Goal: Task Accomplishment & Management: Manage account settings

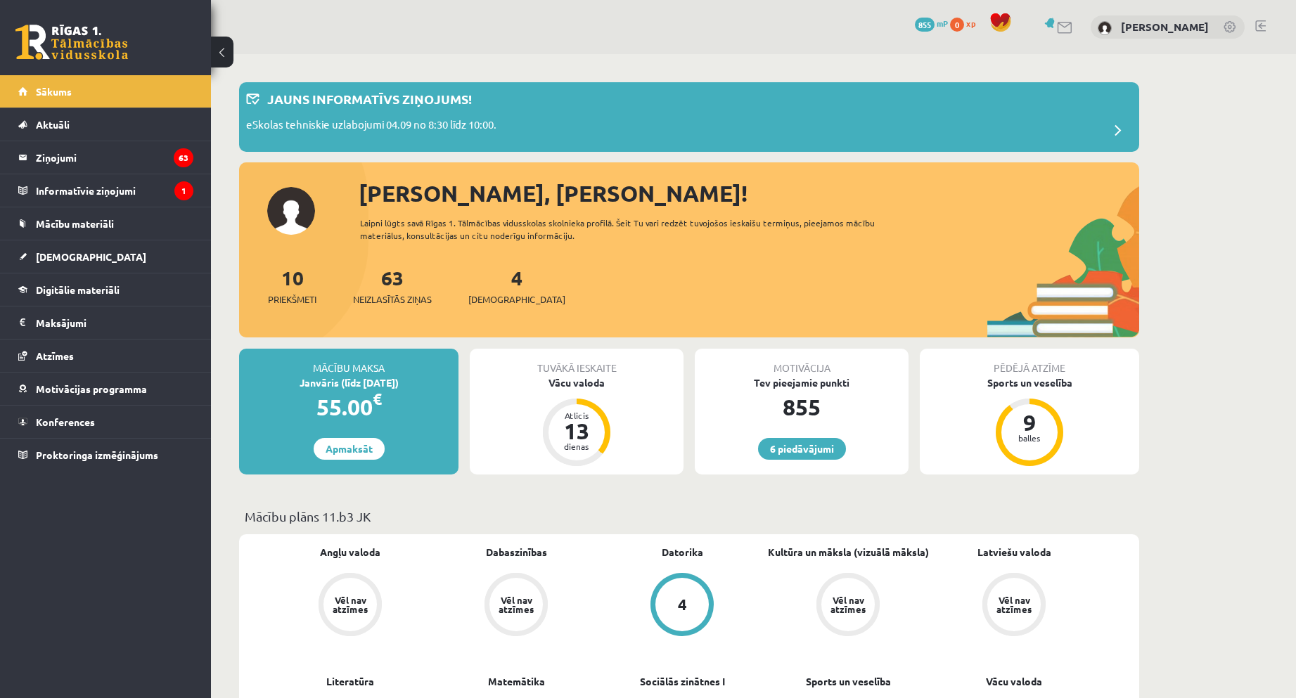
scroll to position [188, 0]
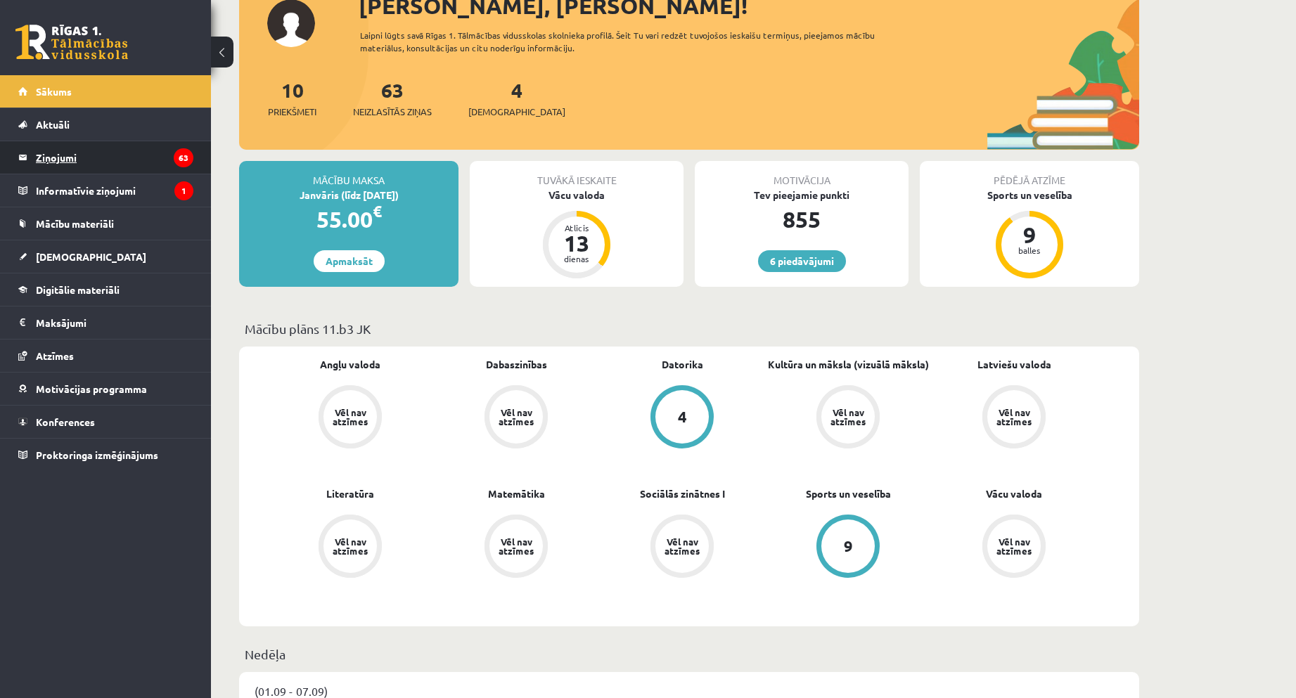
click at [96, 152] on legend "Ziņojumi 63" at bounding box center [114, 157] width 157 height 32
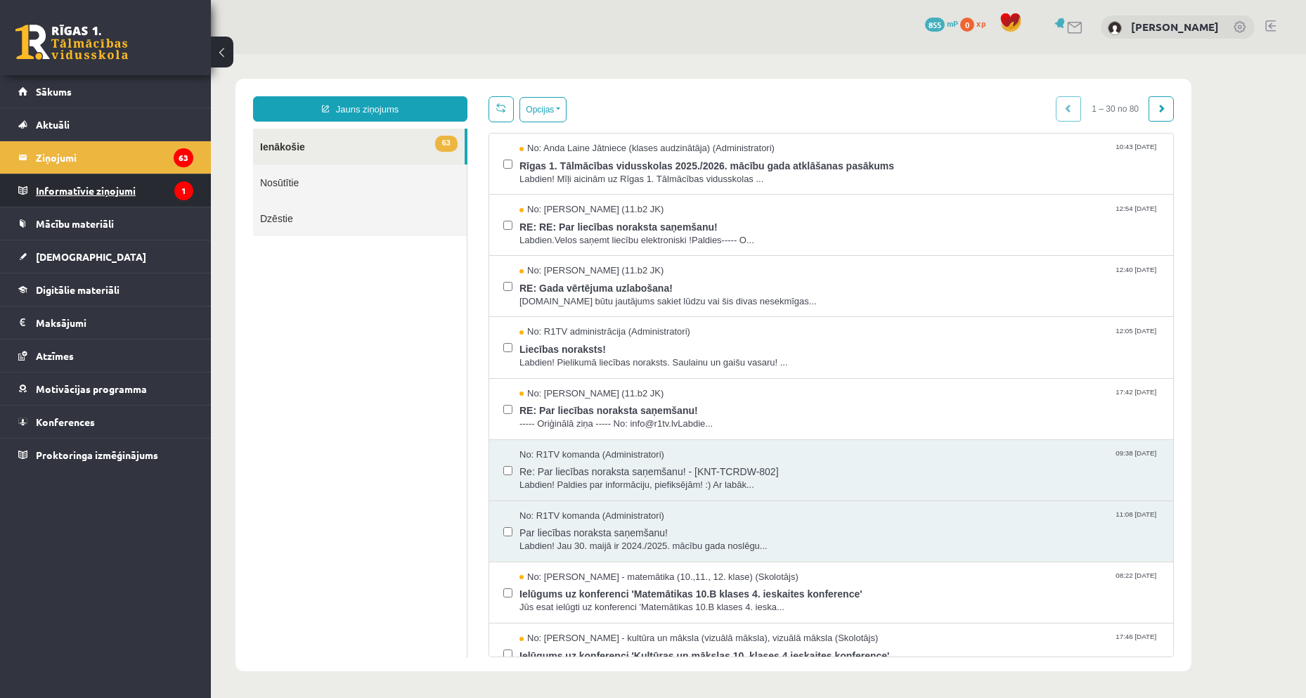
click at [53, 189] on legend "Informatīvie ziņojumi 1" at bounding box center [114, 190] width 157 height 32
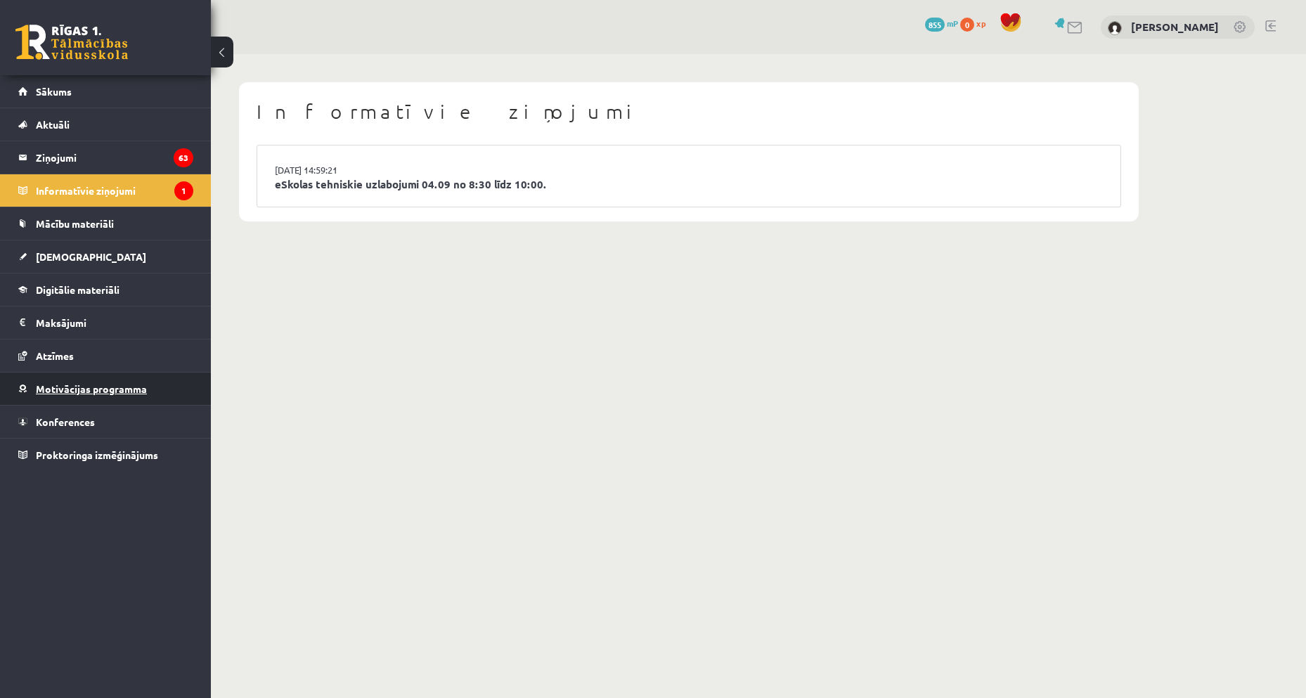
click at [77, 385] on span "Motivācijas programma" at bounding box center [91, 388] width 111 height 13
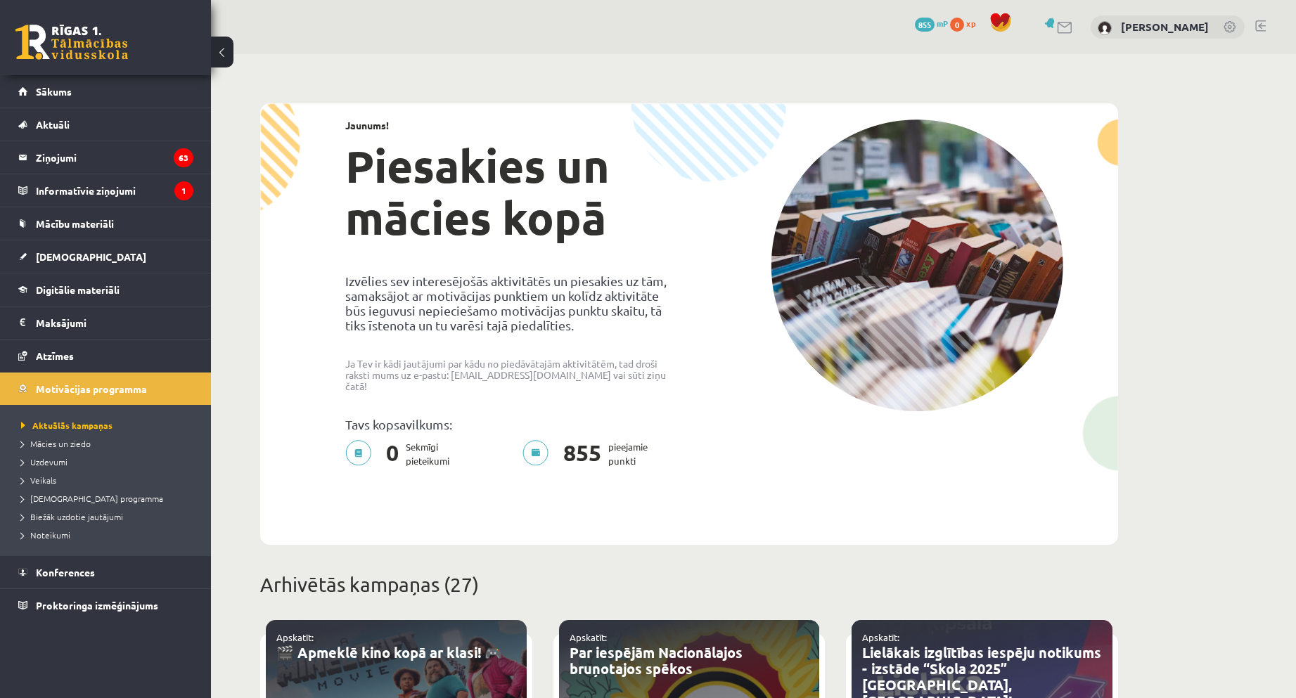
scroll to position [469, 0]
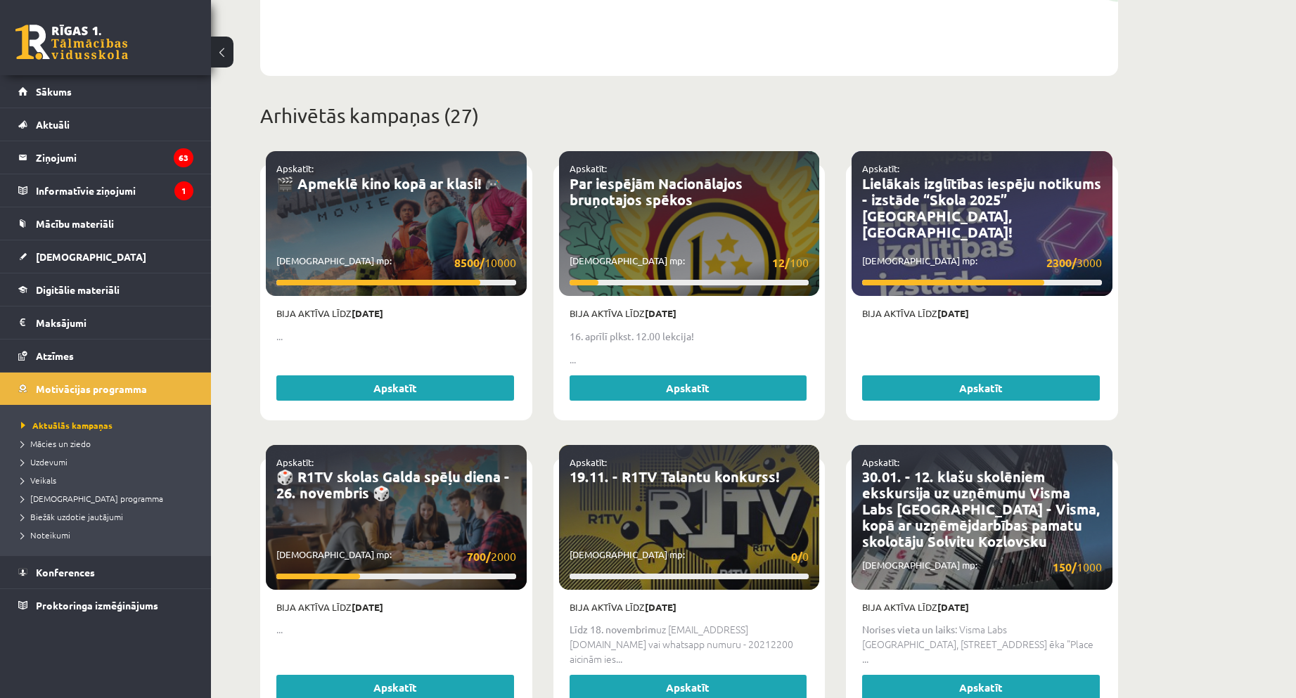
click at [688, 254] on p "Savākti mp: 12/ 100" at bounding box center [689, 263] width 240 height 18
click at [619, 307] on p "Bija aktīva līdz 28.04.2025" at bounding box center [689, 314] width 240 height 14
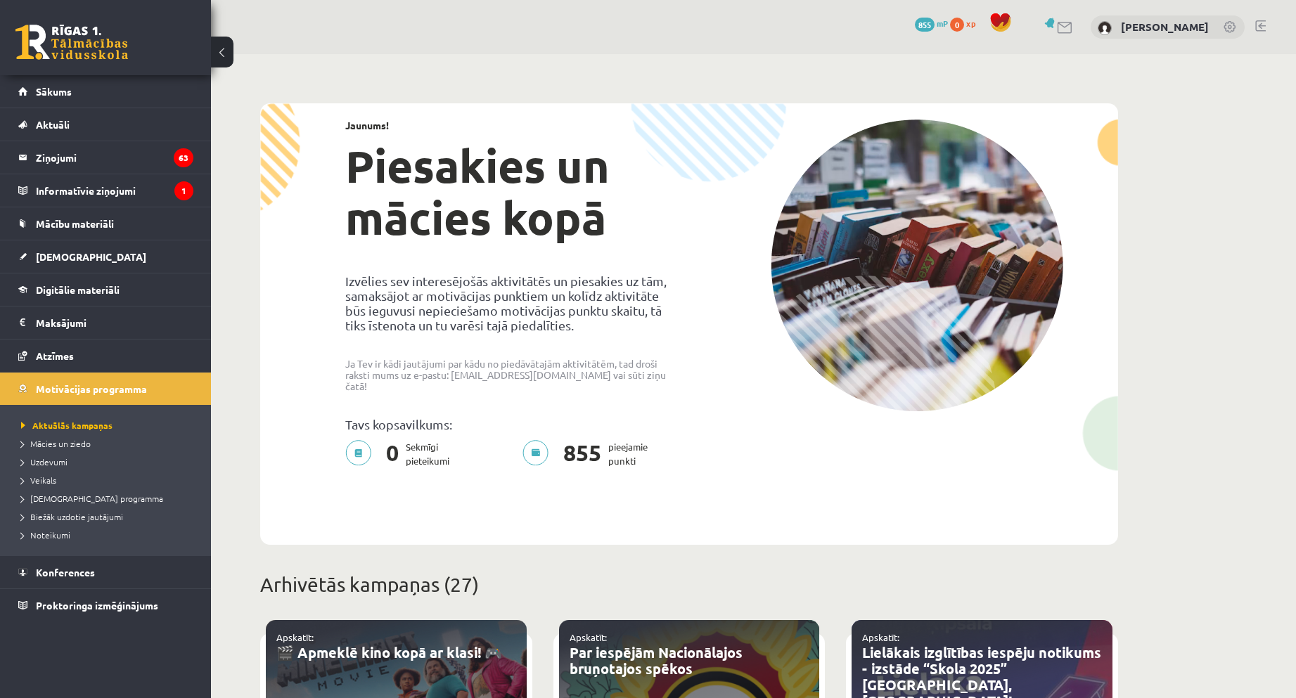
scroll to position [375, 0]
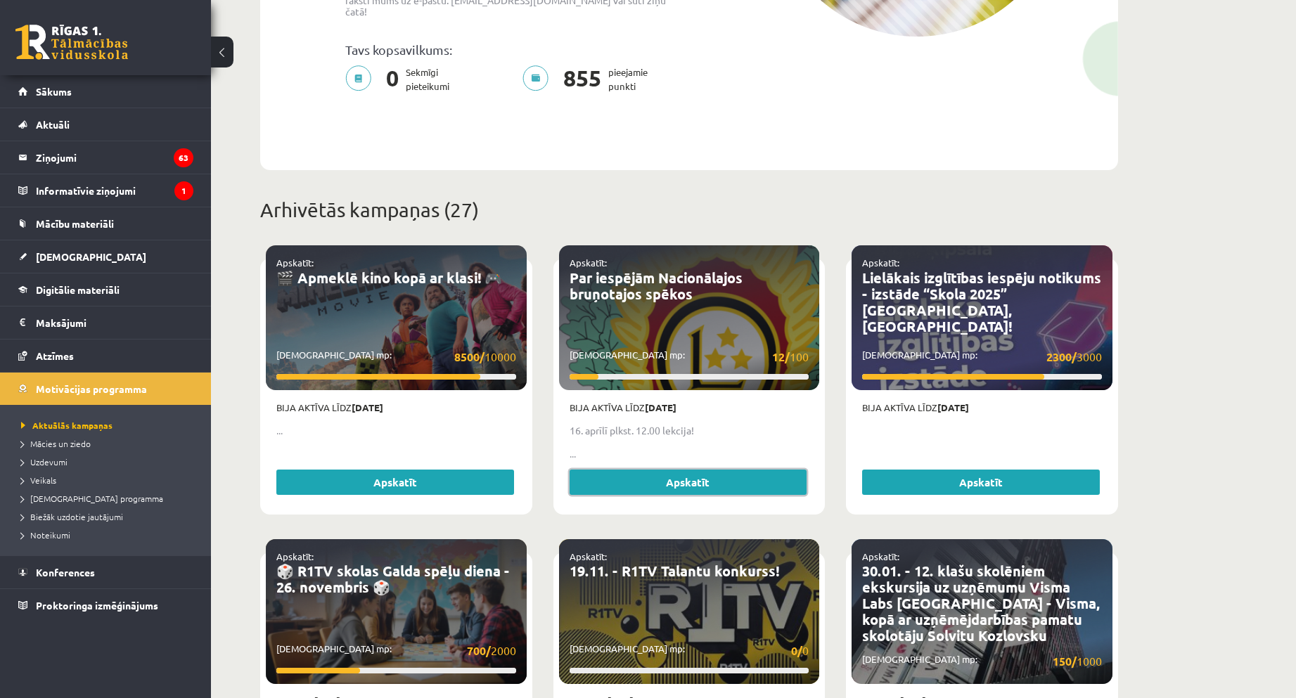
click at [704, 470] on link "Apskatīt" at bounding box center [688, 482] width 238 height 25
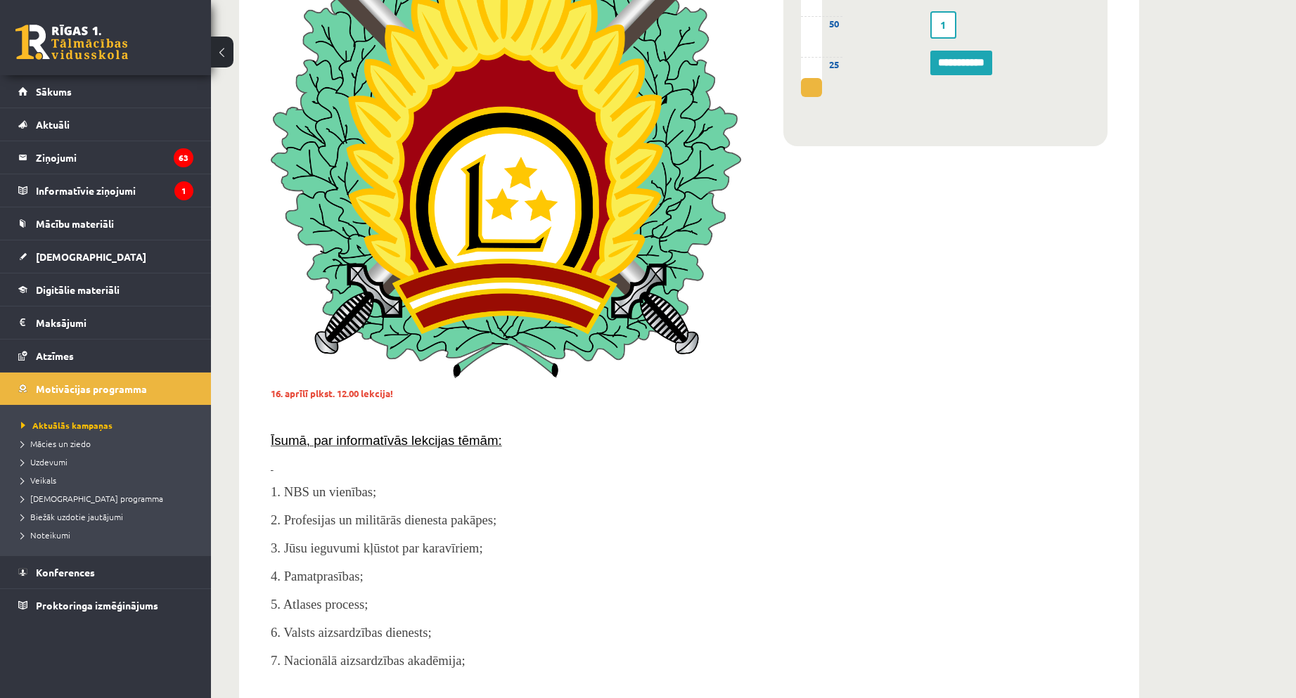
scroll to position [469, 0]
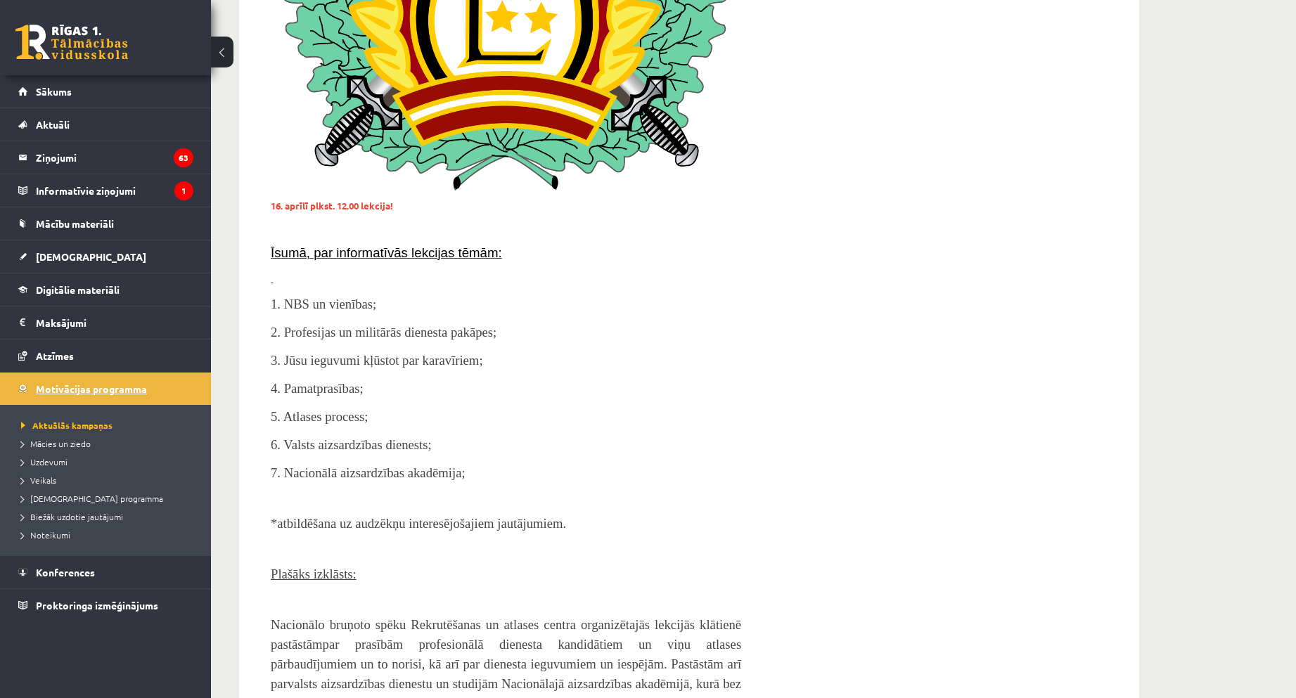
click at [98, 392] on span "Motivācijas programma" at bounding box center [91, 388] width 111 height 13
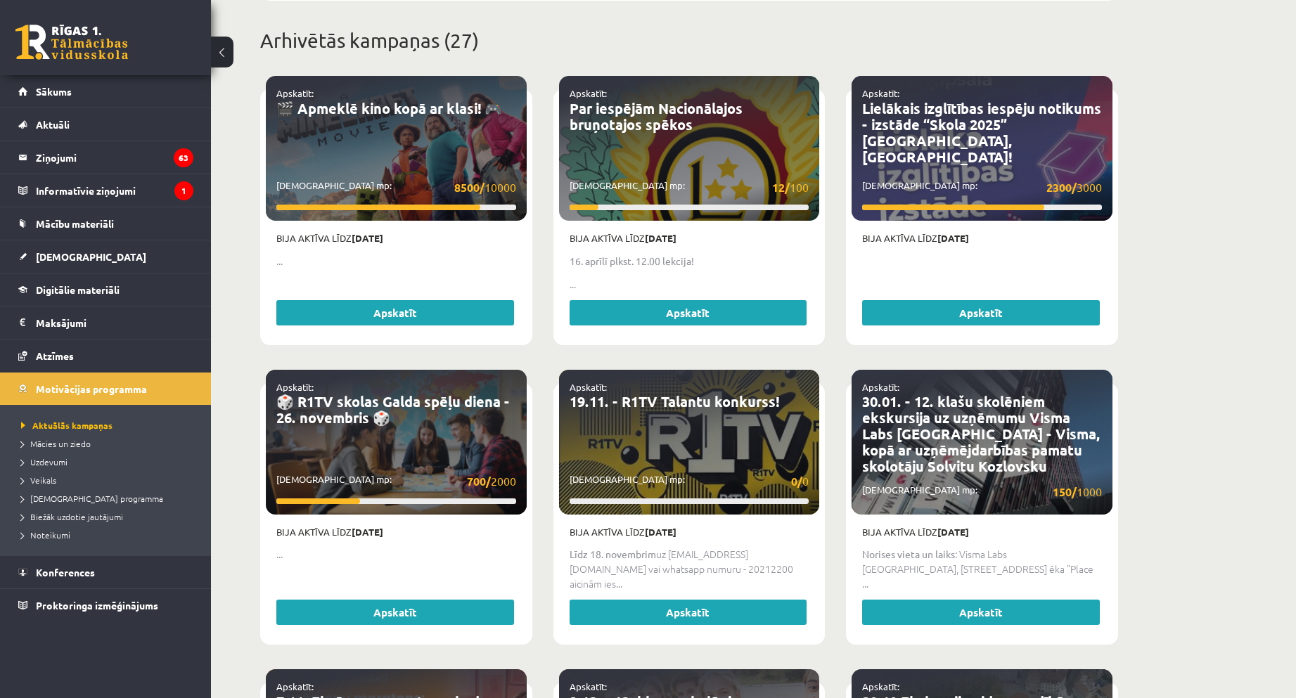
scroll to position [263, 0]
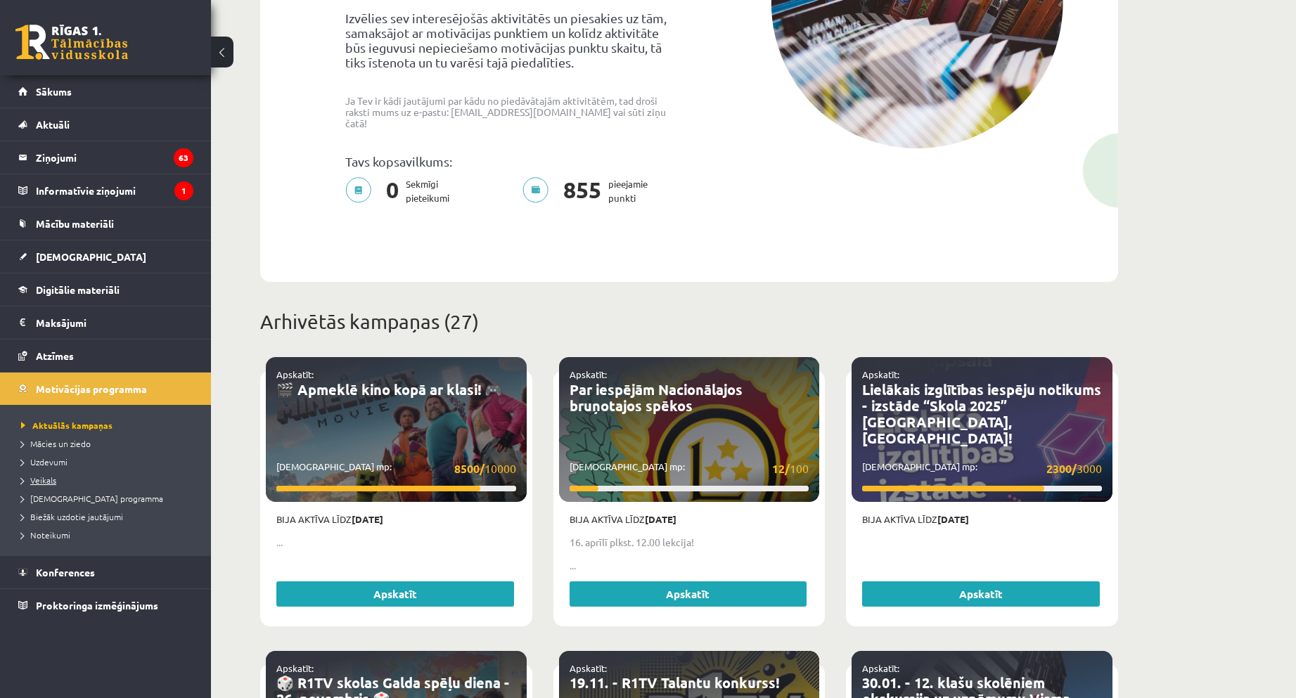
click at [40, 482] on span "Veikals" at bounding box center [38, 480] width 35 height 11
